Goal: Navigation & Orientation: Find specific page/section

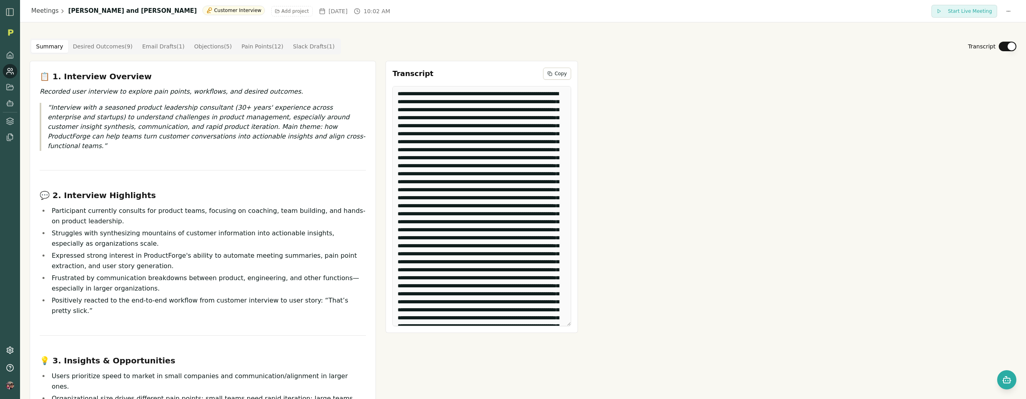
click at [9, 12] on img "button" at bounding box center [10, 12] width 10 height 10
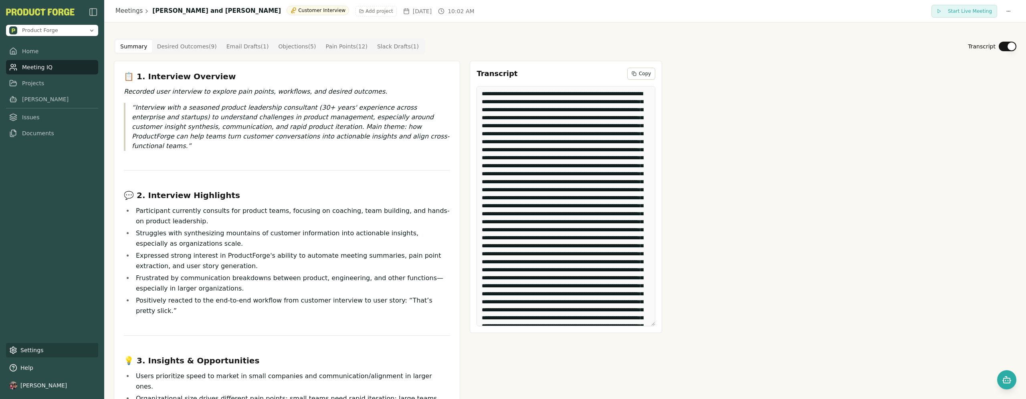
click at [32, 355] on link "Settings" at bounding box center [52, 350] width 92 height 14
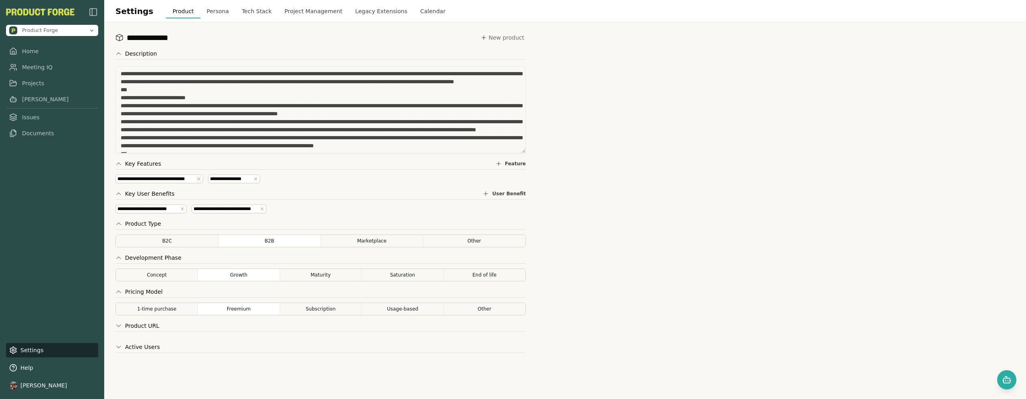
click at [248, 10] on button "Tech Stack" at bounding box center [256, 11] width 43 height 14
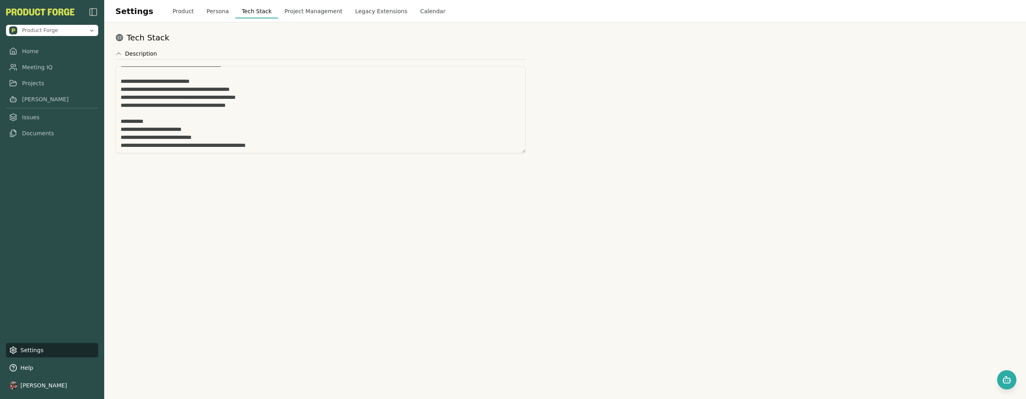
scroll to position [553, 0]
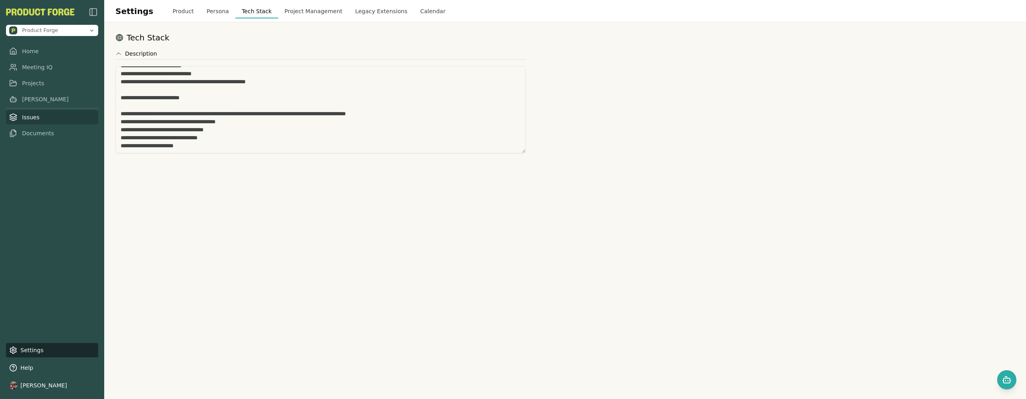
click at [27, 120] on link "Issues" at bounding box center [52, 117] width 92 height 14
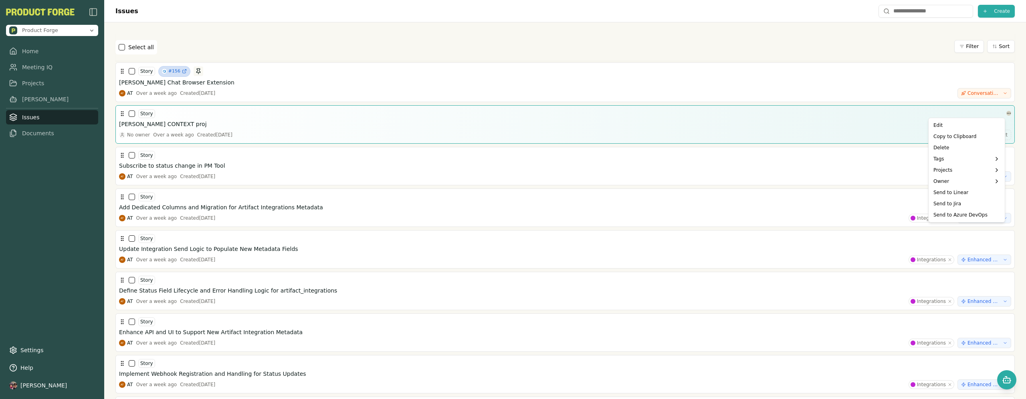
click at [1004, 112] on html "Product Forge Home Meeting IQ Projects [PERSON_NAME] Issues Documents Settings …" at bounding box center [513, 199] width 1026 height 399
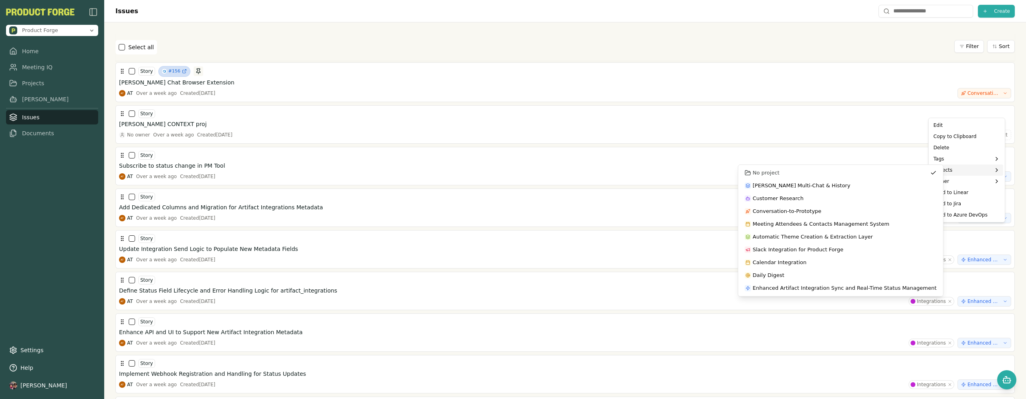
click at [363, 43] on html "Product Forge Home Meeting IQ Projects [PERSON_NAME] Issues Documents Settings …" at bounding box center [513, 199] width 1026 height 399
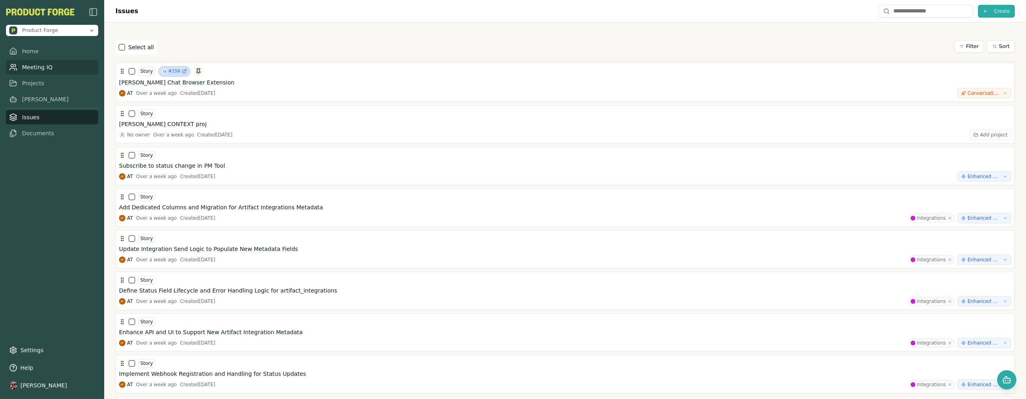
click at [28, 71] on link "Meeting IQ" at bounding box center [52, 67] width 92 height 14
